Goal: Transaction & Acquisition: Download file/media

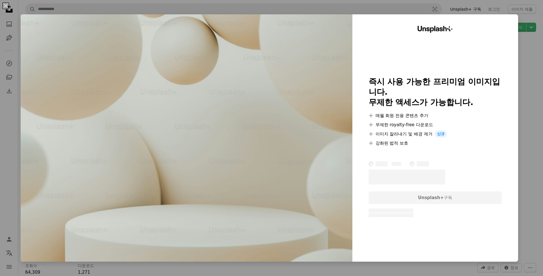
scroll to position [8107, 0]
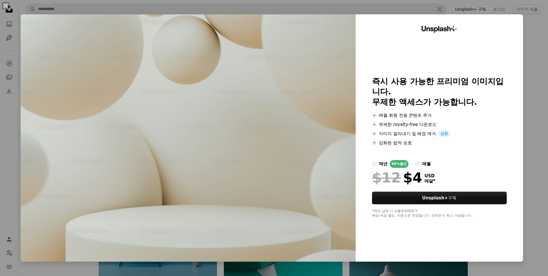
click at [538, 76] on div "An X shape Unsplash+ 즉시 사용 가능한 프리미엄 이미지입니다. 무제한 액세스가 가능합니다. A plus sign 매월 회원 전…" at bounding box center [274, 138] width 548 height 276
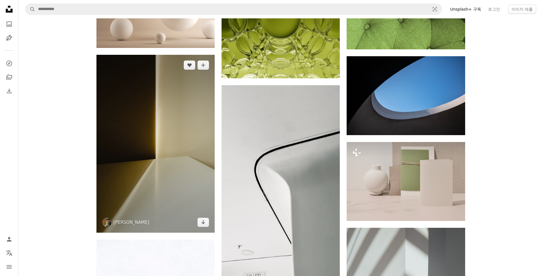
scroll to position [8737, 0]
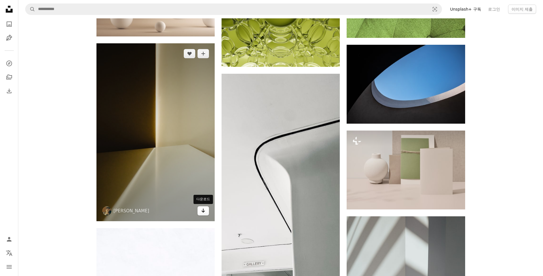
click at [202, 214] on link "Arrow pointing down" at bounding box center [203, 210] width 11 height 9
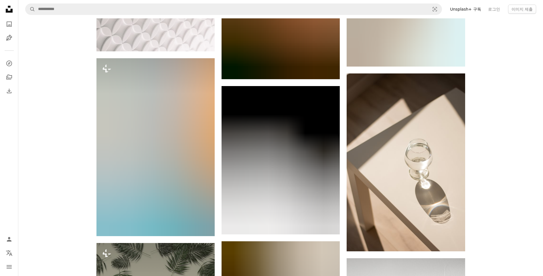
scroll to position [13034, 0]
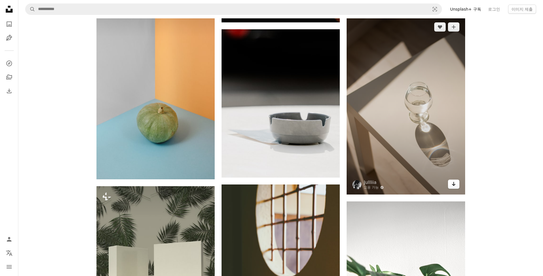
click at [453, 184] on icon "Arrow pointing down" at bounding box center [454, 183] width 5 height 7
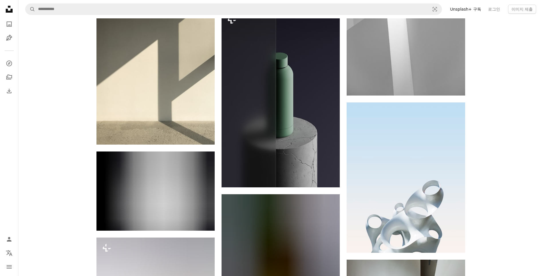
scroll to position [19451, 0]
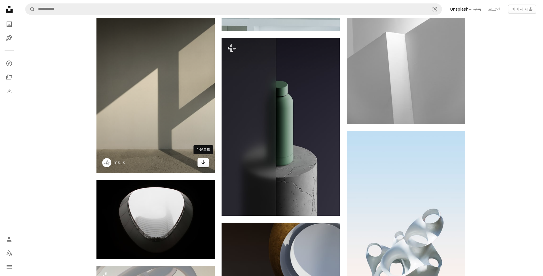
click at [203, 162] on icon "다운로드" at bounding box center [204, 162] width 4 height 4
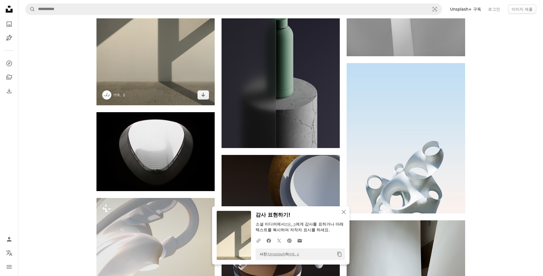
scroll to position [19595, 0]
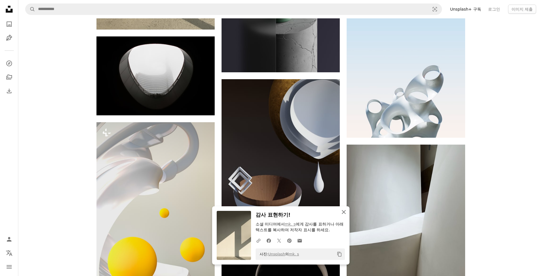
click at [344, 210] on icon "An X shape" at bounding box center [344, 211] width 7 height 7
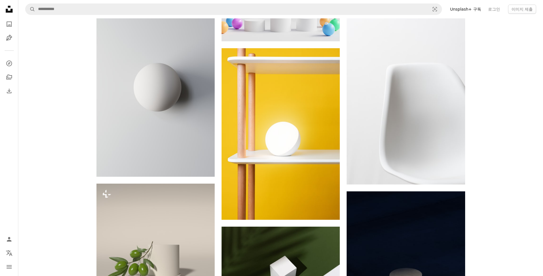
scroll to position [0, 0]
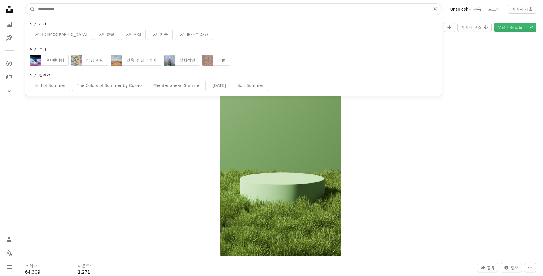
click at [104, 6] on input "사이트 전체에서 이미지 찾기" at bounding box center [231, 9] width 393 height 11
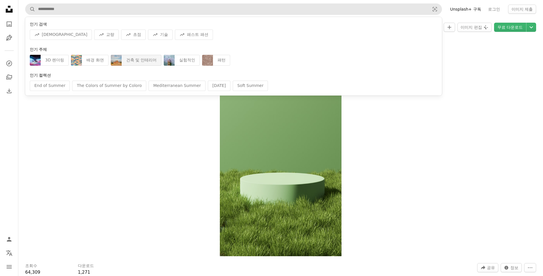
click at [141, 59] on div "건축 및 인테리어" at bounding box center [142, 60] width 40 height 11
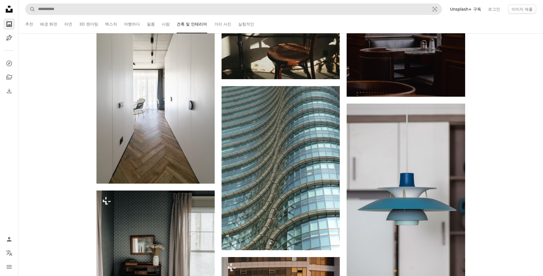
scroll to position [1260, 0]
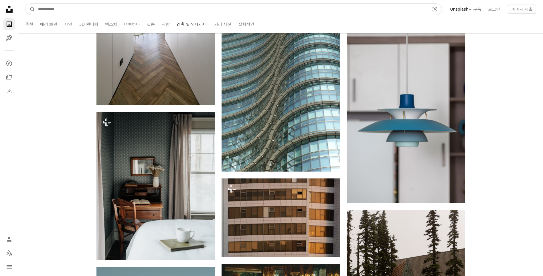
click at [56, 10] on input "사이트 전체에서 이미지 찾기" at bounding box center [231, 9] width 393 height 11
type input "**"
click at [25, 4] on button "A magnifying glass" at bounding box center [30, 9] width 10 height 11
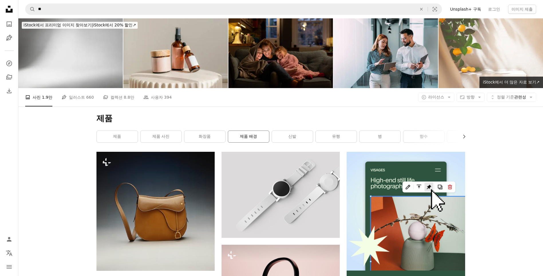
click at [252, 140] on link "제품 배경" at bounding box center [248, 136] width 41 height 11
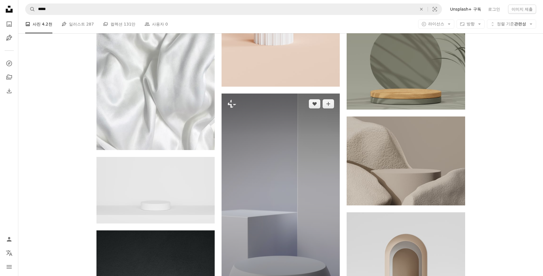
scroll to position [372, 0]
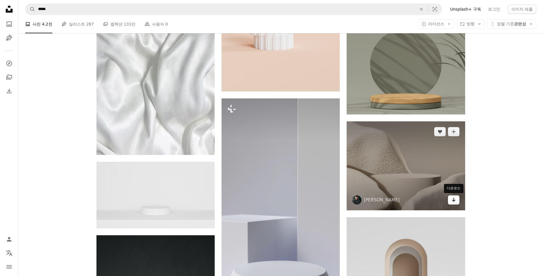
click at [457, 201] on link "Arrow pointing down" at bounding box center [453, 199] width 11 height 9
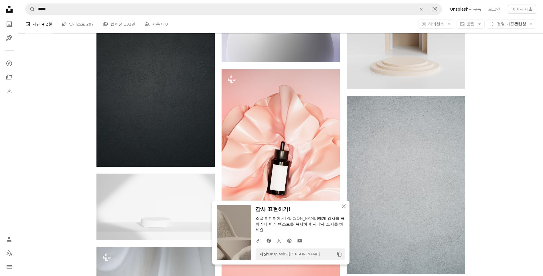
scroll to position [630, 0]
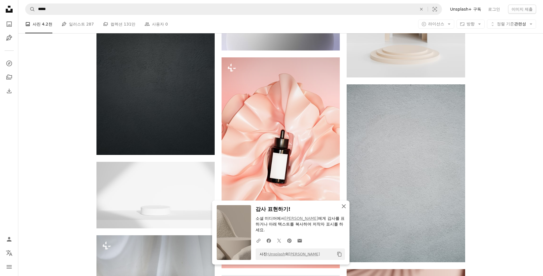
click at [342, 206] on icon "An X shape" at bounding box center [344, 206] width 7 height 7
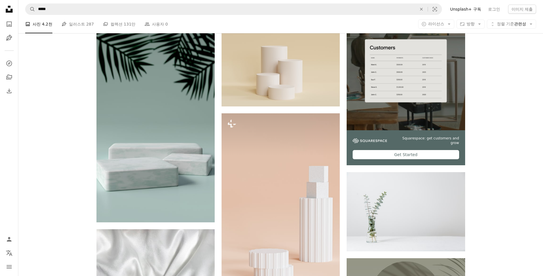
scroll to position [78, 0]
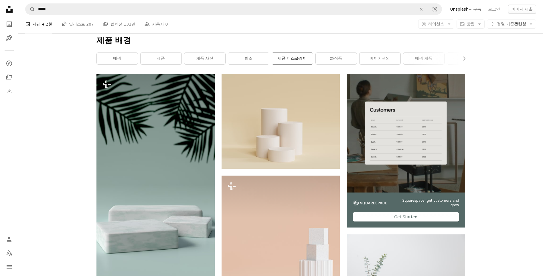
click at [301, 58] on link "제품 디스플레이" at bounding box center [292, 58] width 41 height 11
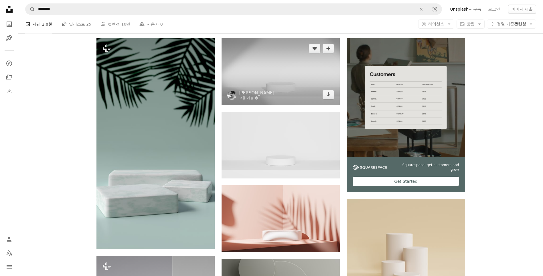
scroll to position [57, 0]
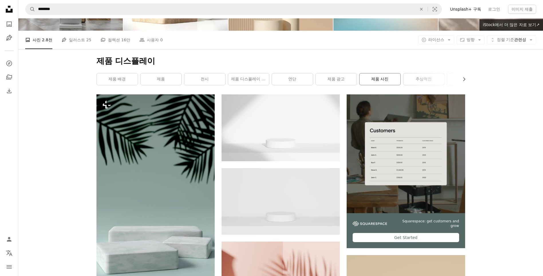
click at [372, 79] on link "제품 사진" at bounding box center [380, 78] width 41 height 11
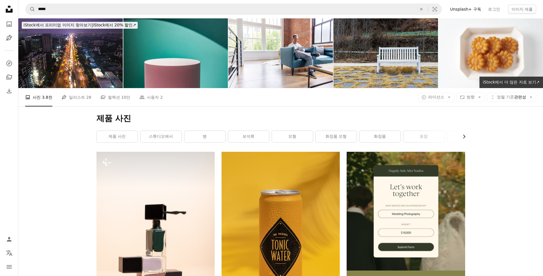
click at [461, 138] on button "Chevron right" at bounding box center [462, 136] width 6 height 11
click at [441, 137] on link "아름다움" at bounding box center [444, 136] width 41 height 11
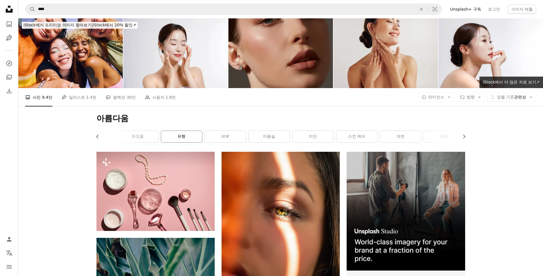
click at [193, 136] on link "유행" at bounding box center [181, 136] width 41 height 11
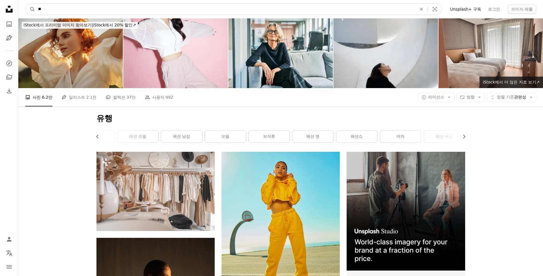
drag, startPoint x: 112, startPoint y: 12, endPoint x: 36, endPoint y: 8, distance: 76.3
click at [36, 8] on input "**" at bounding box center [225, 9] width 380 height 11
type input "****"
click at [25, 4] on button "A magnifying glass" at bounding box center [30, 9] width 10 height 11
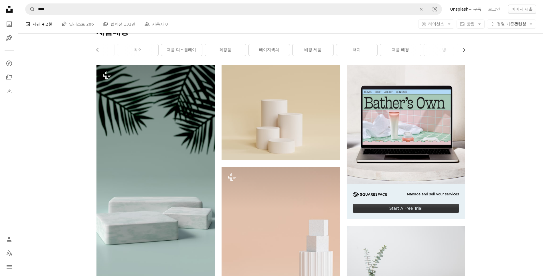
scroll to position [57, 0]
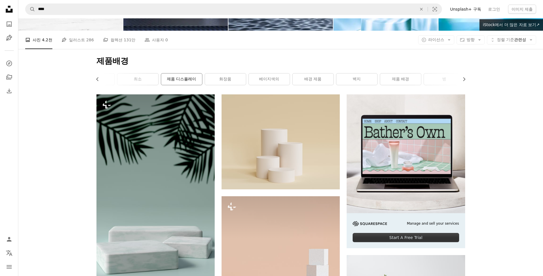
click at [191, 83] on link "제품 디스플레이" at bounding box center [181, 78] width 41 height 11
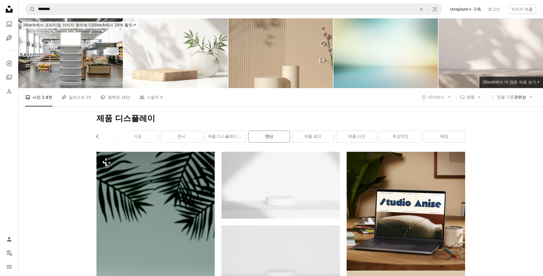
click at [269, 137] on link "연단" at bounding box center [269, 136] width 41 height 11
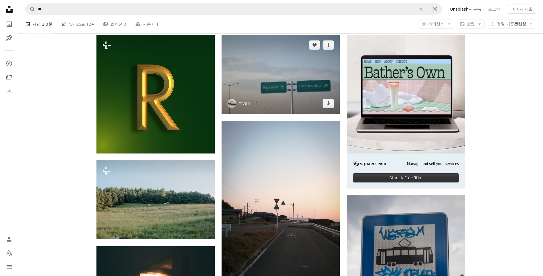
scroll to position [86, 0]
